Goal: Check status: Check status

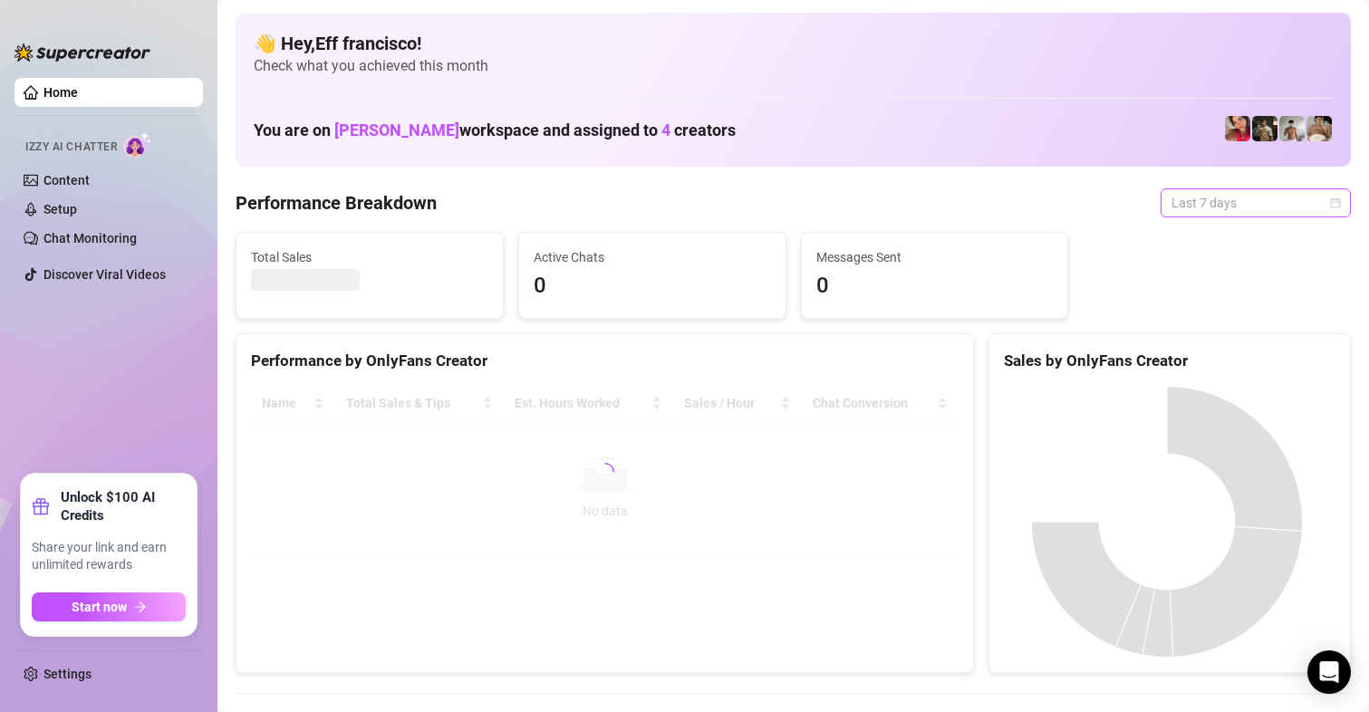
click at [1197, 200] on span "Last 7 days" at bounding box center [1256, 202] width 169 height 27
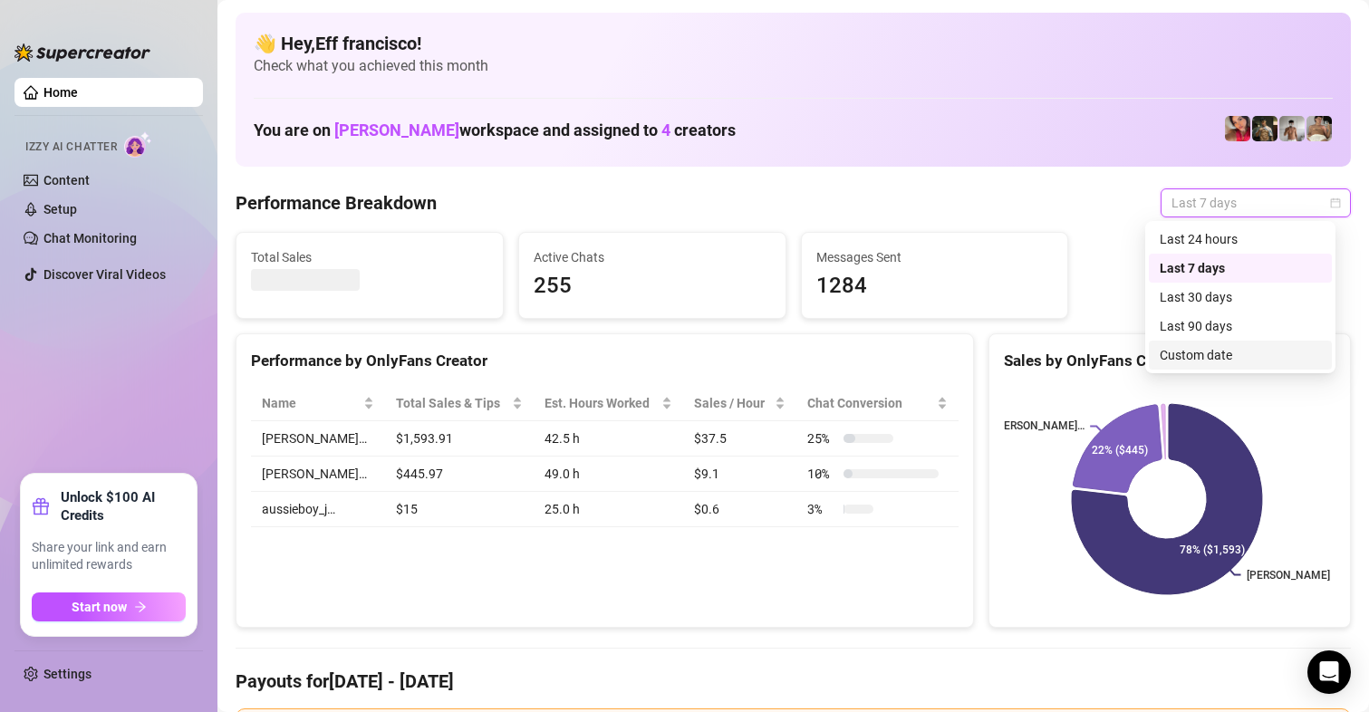
click at [1192, 350] on div "Custom date" at bounding box center [1240, 355] width 161 height 20
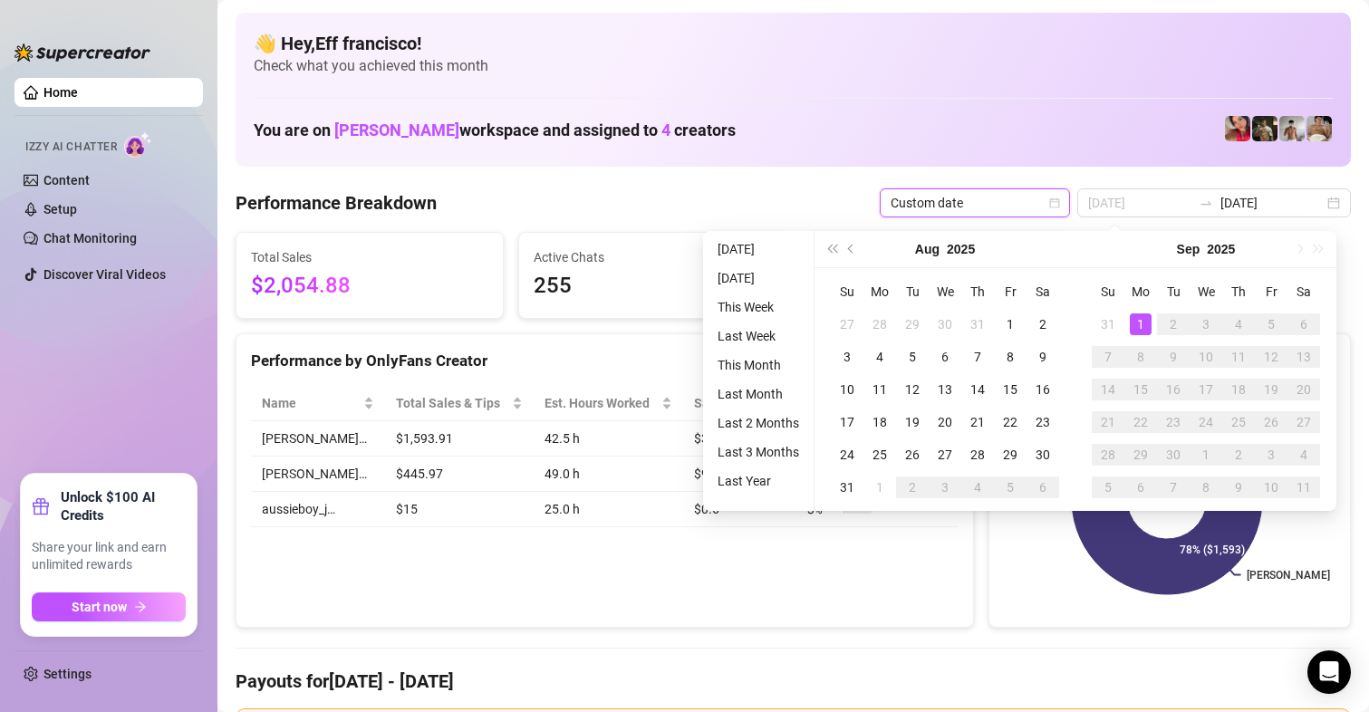
click at [1142, 326] on div "1" at bounding box center [1141, 325] width 22 height 22
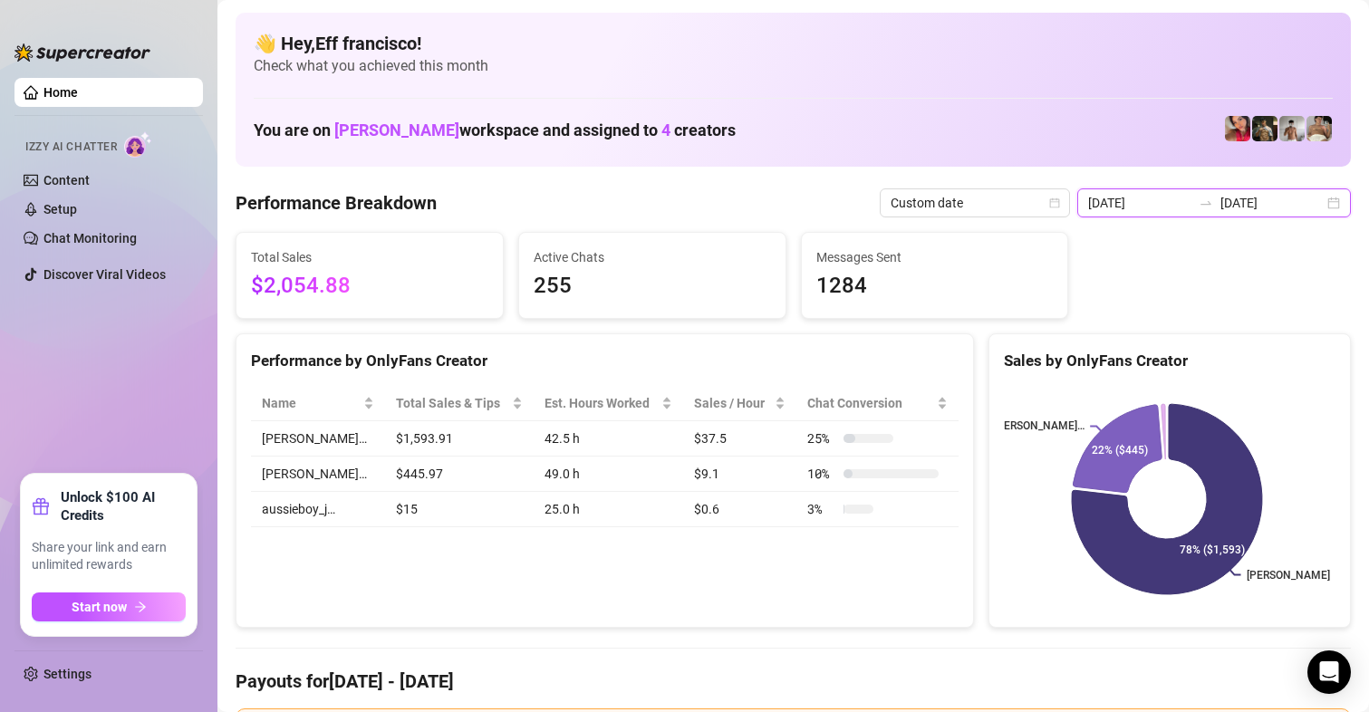
click at [1147, 201] on input "[DATE]" at bounding box center [1139, 203] width 103 height 20
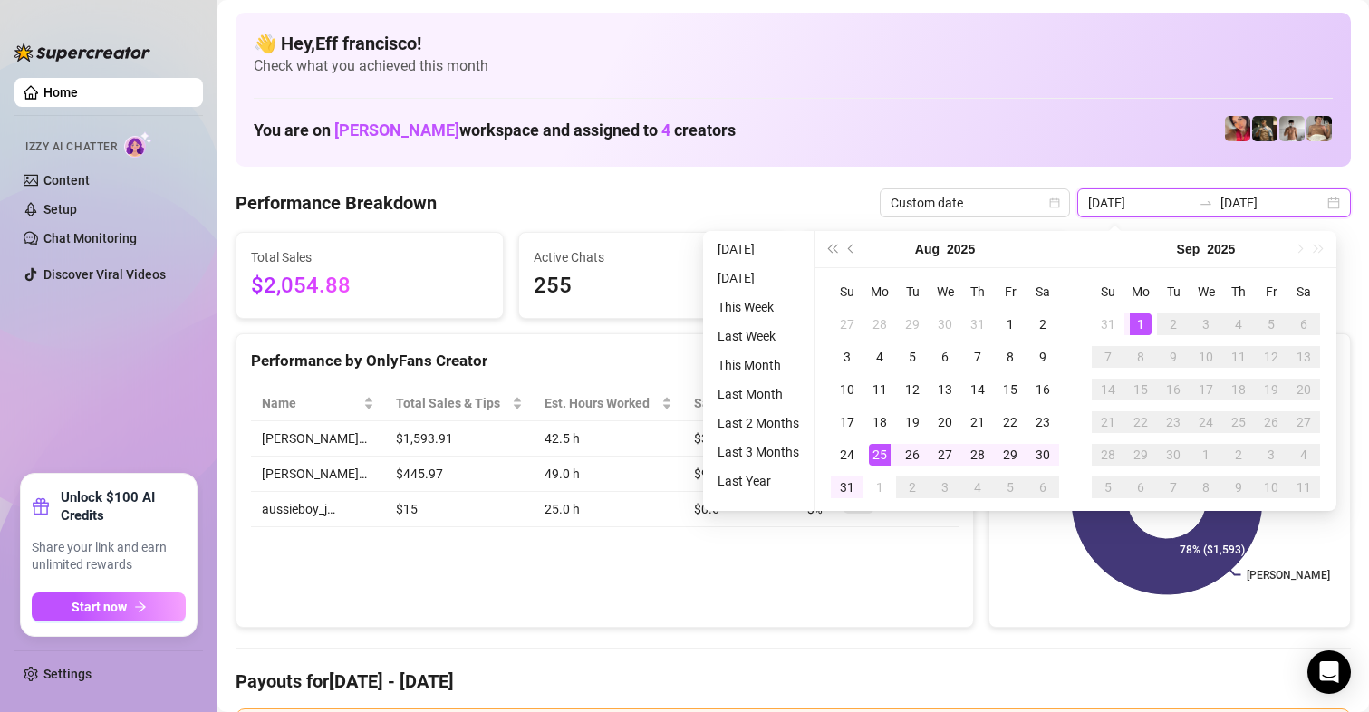
type input "[DATE]"
click at [1143, 320] on div "1" at bounding box center [1141, 325] width 22 height 22
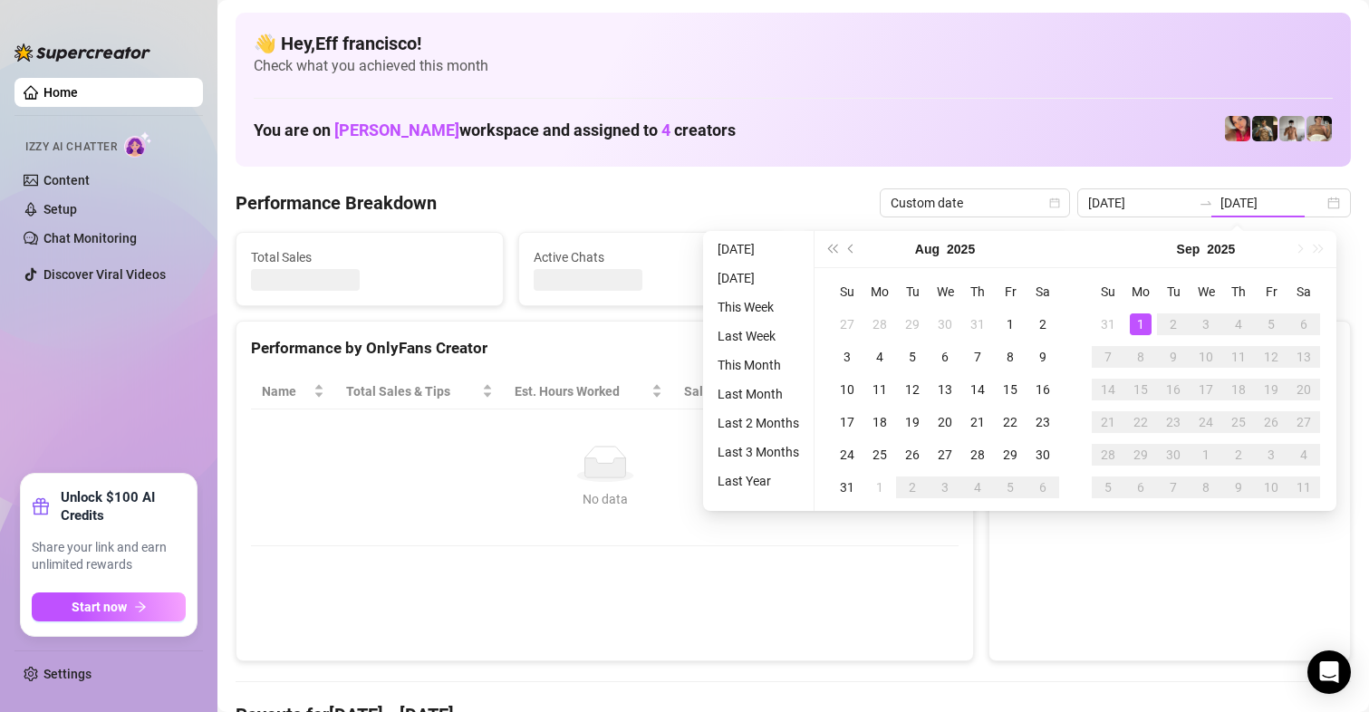
type input "[DATE]"
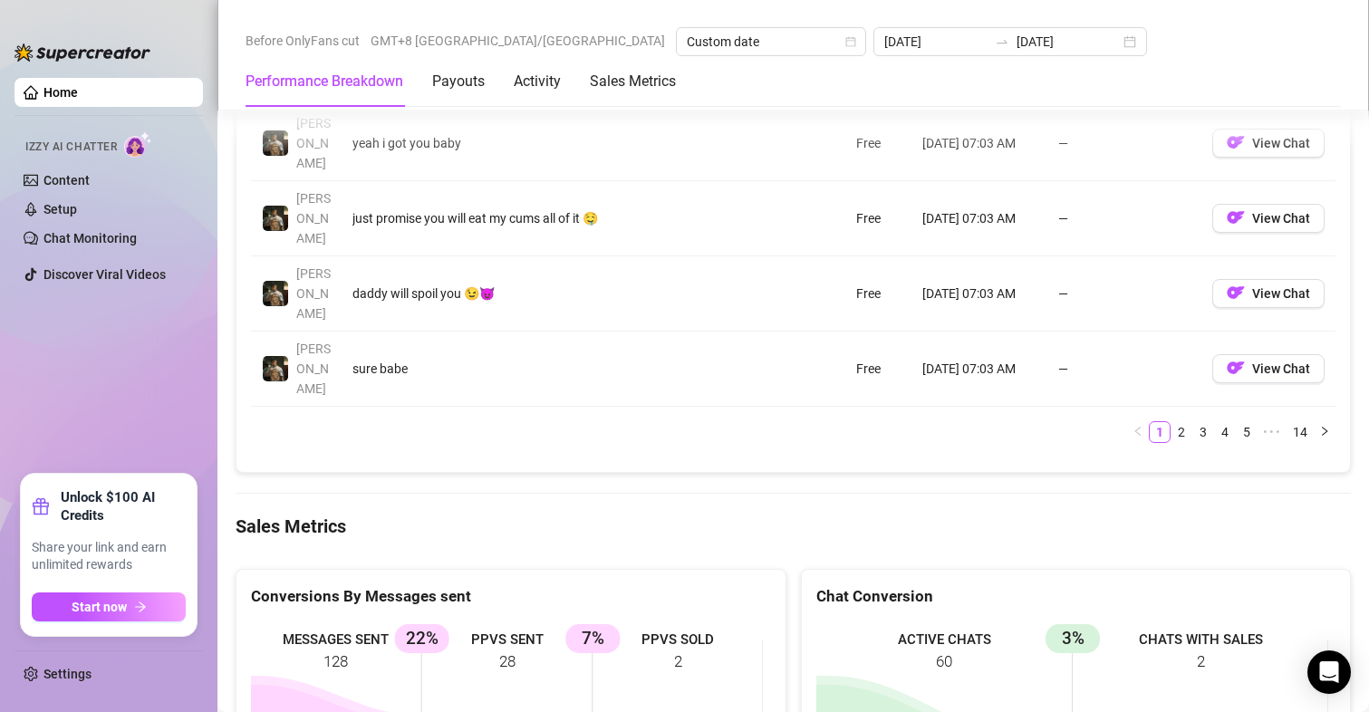
scroll to position [2266, 0]
